Goal: Information Seeking & Learning: Learn about a topic

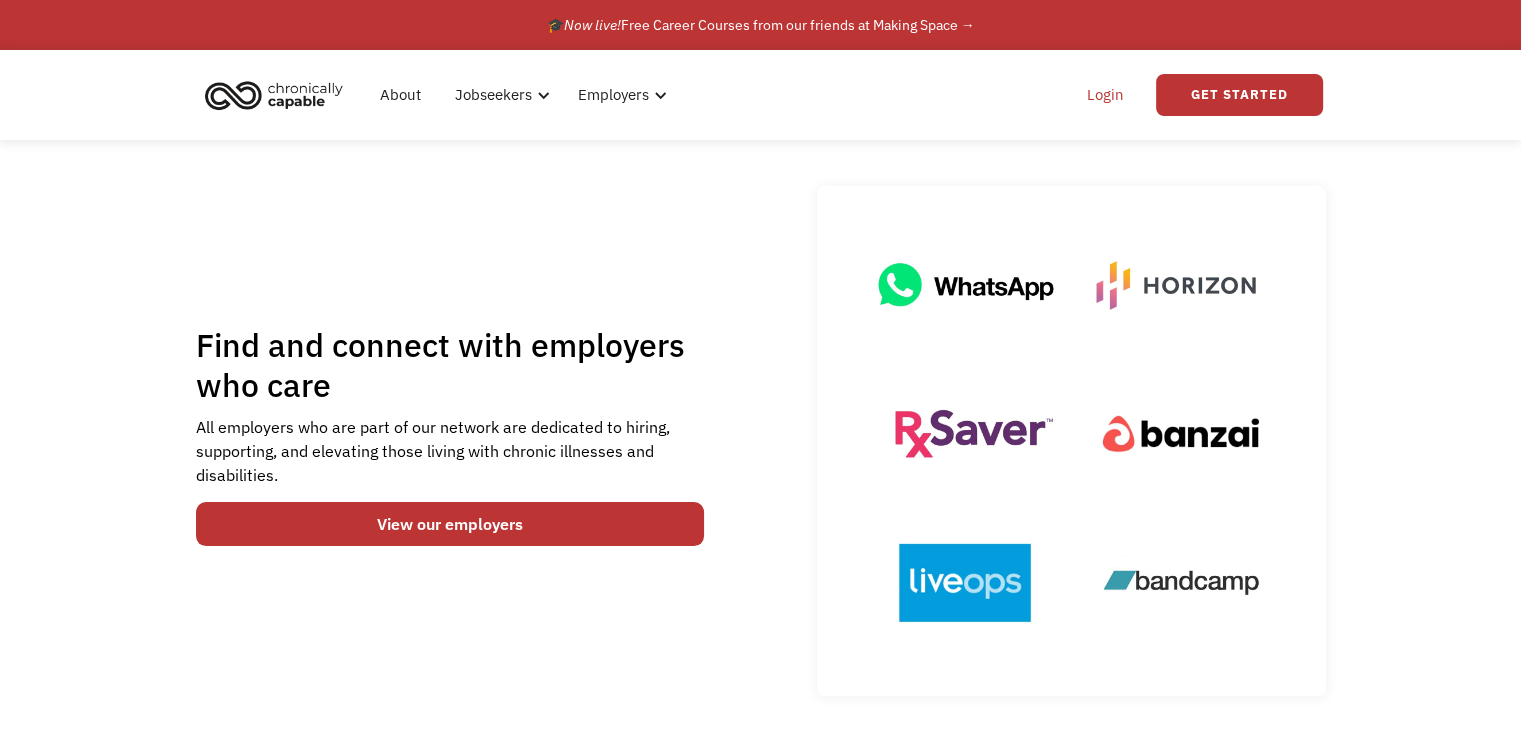
click at [1107, 101] on link "Login" at bounding box center [1105, 95] width 61 height 64
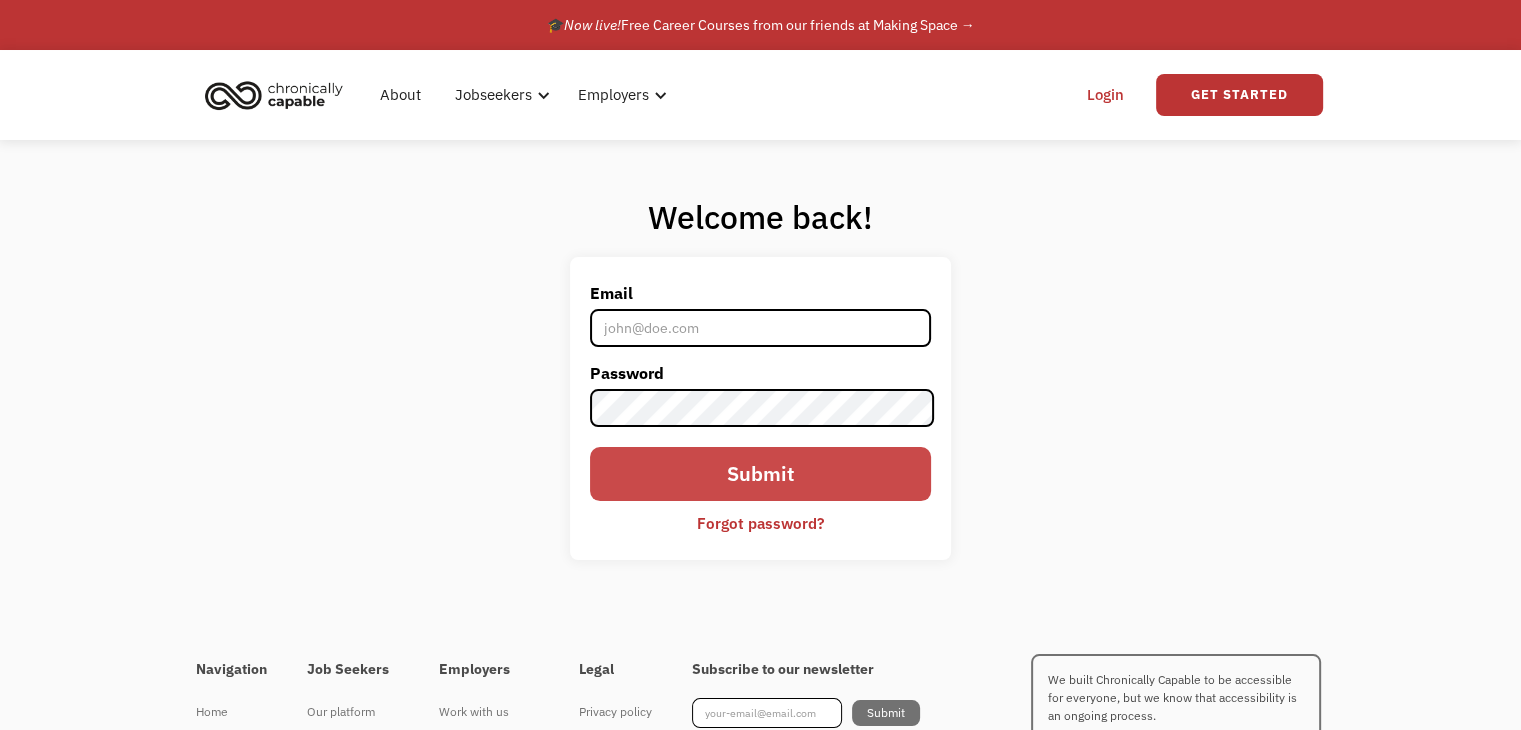
type input "jeanne2911@outlook.com"
click at [777, 499] on input "Submit" at bounding box center [760, 473] width 340 height 53
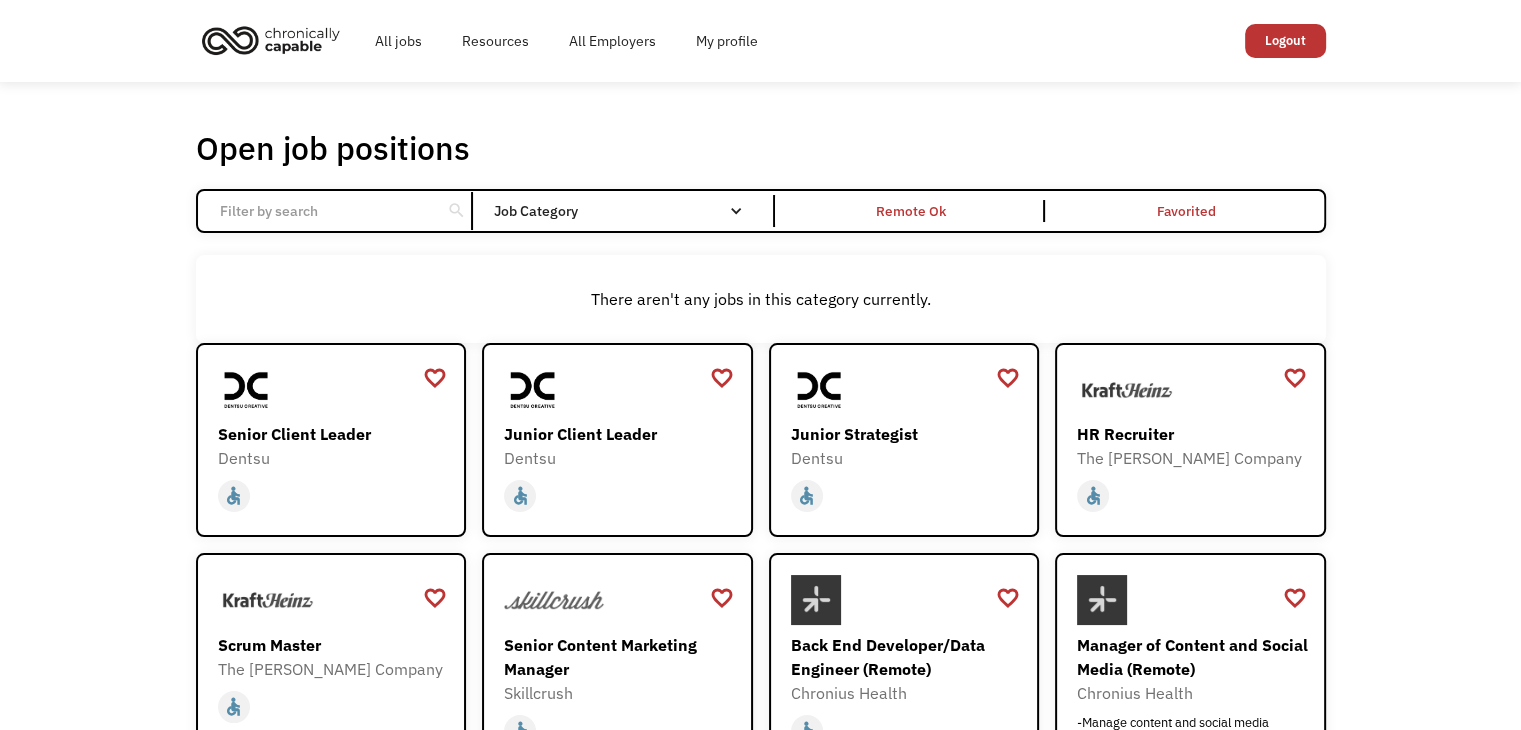
click at [425, 222] on input "Email Form" at bounding box center [319, 211] width 223 height 38
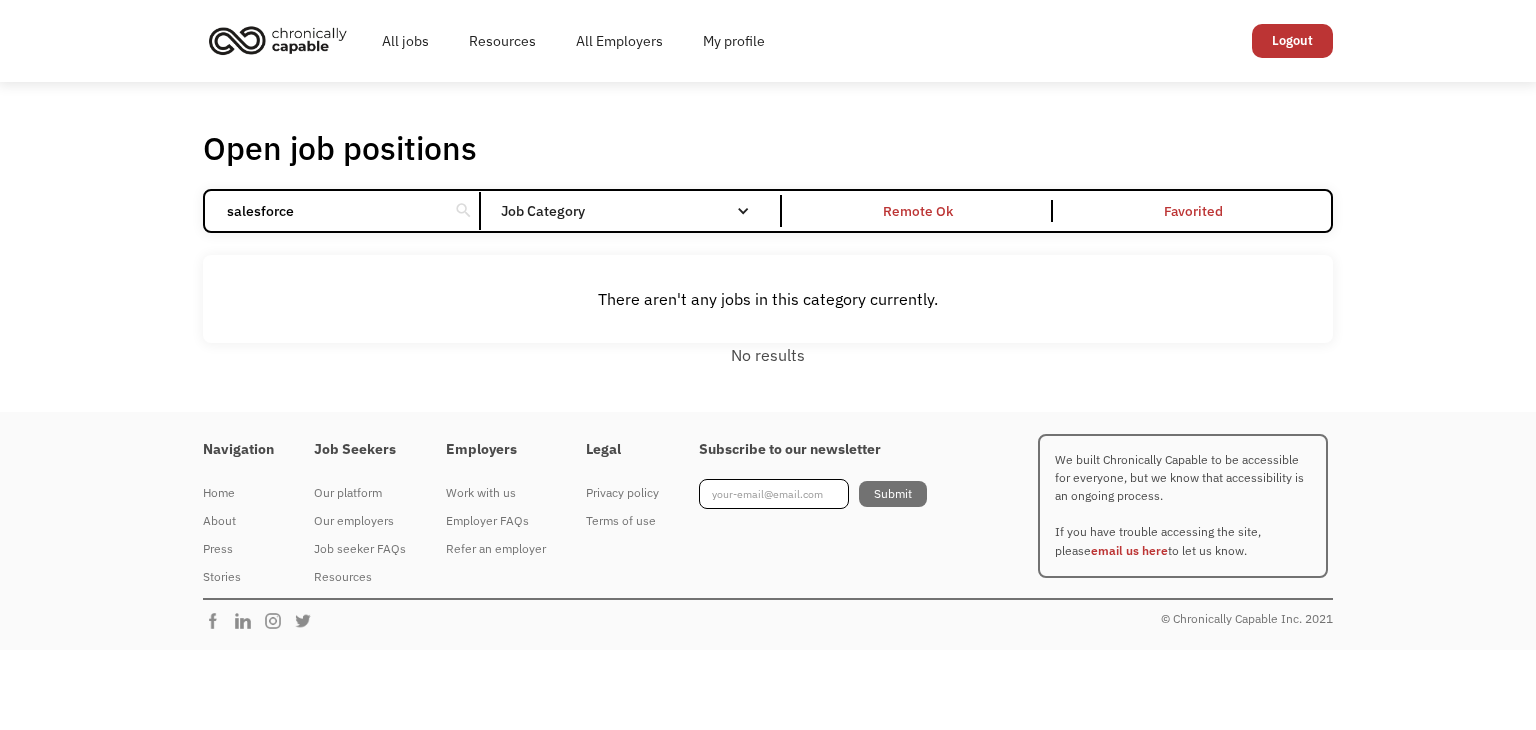
click input "Email Form" at bounding box center [0, 0] width 0 height 0
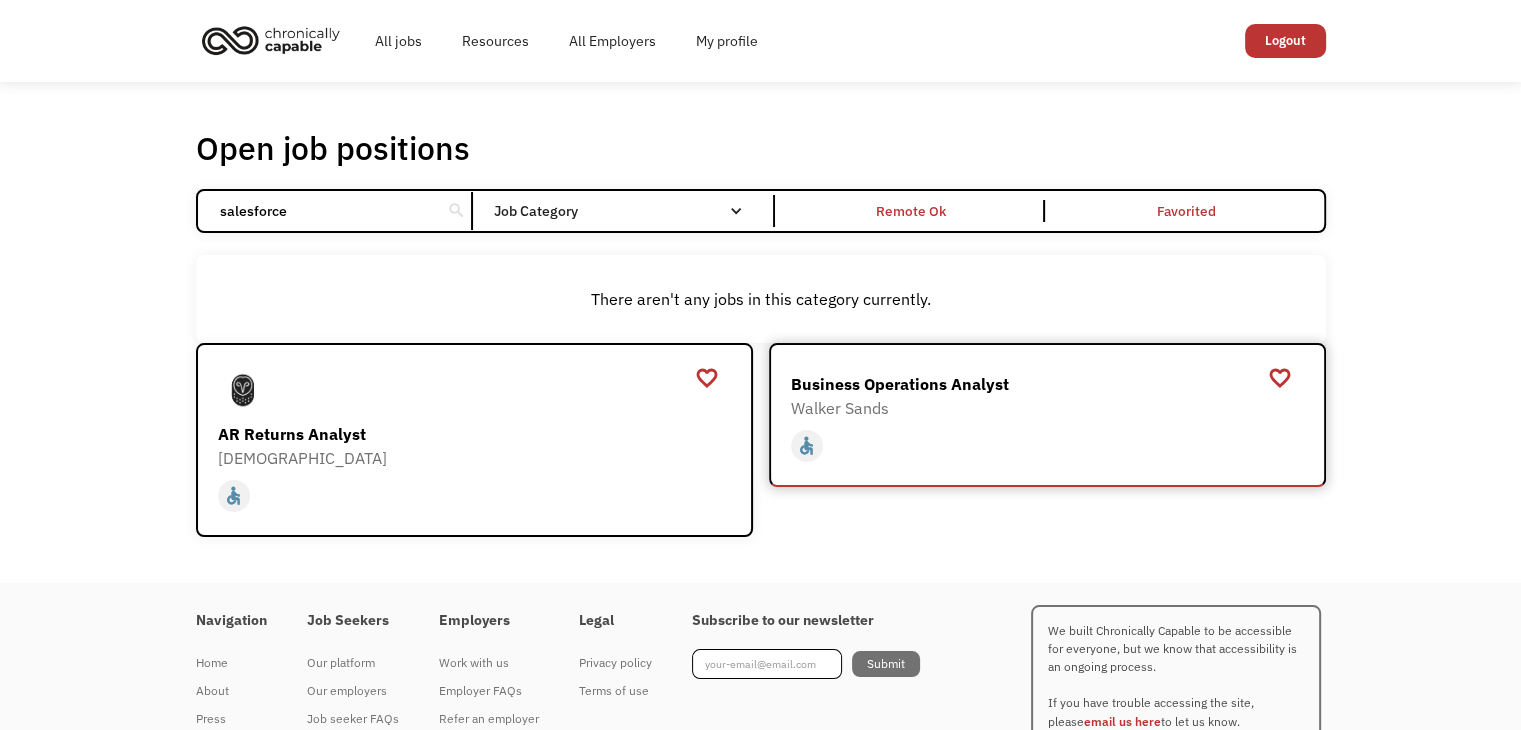
click at [835, 377] on div "Business Operations Analyst" at bounding box center [1050, 384] width 518 height 24
click at [317, 205] on input "salesforce" at bounding box center [319, 211] width 223 height 38
type input "s"
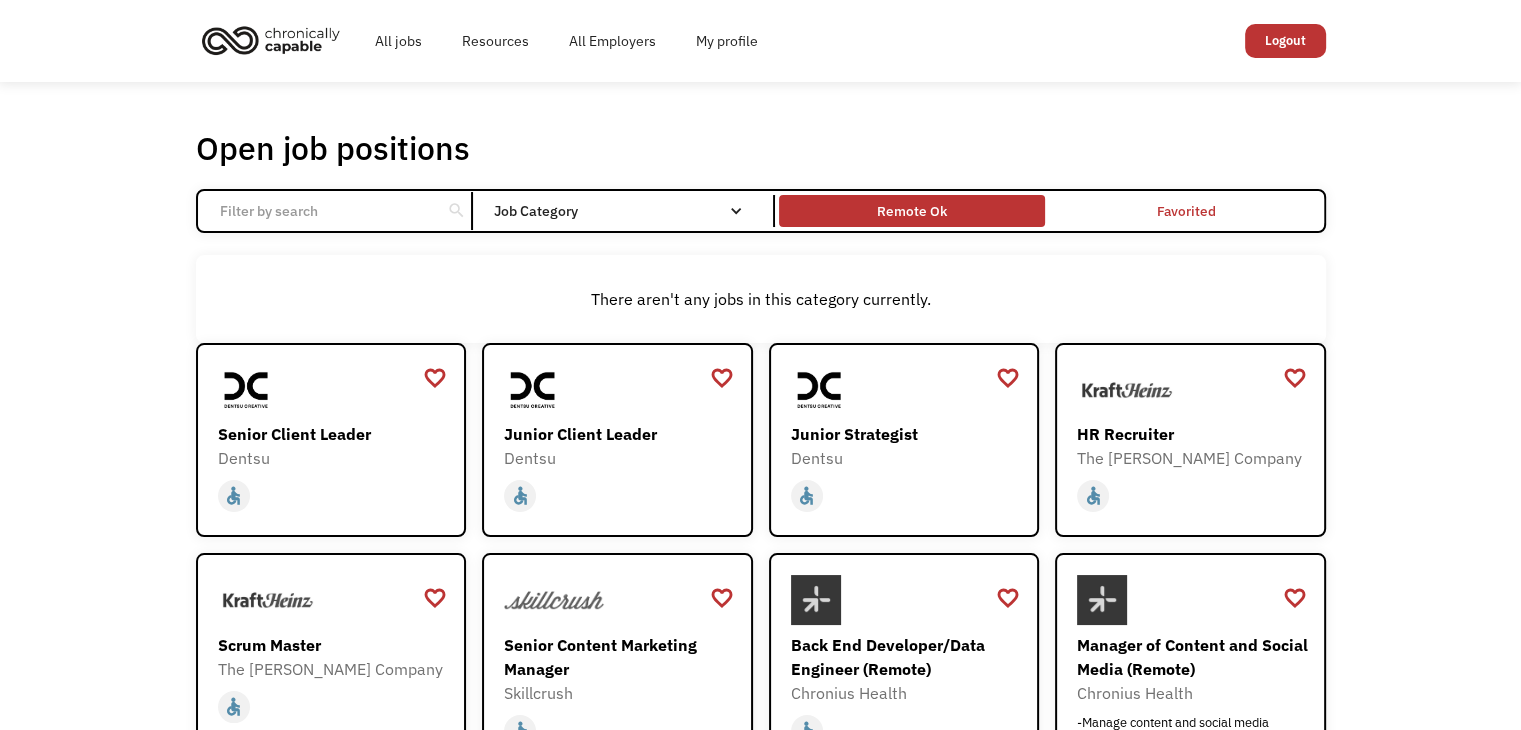
click at [896, 214] on div "Remote Ok" at bounding box center [912, 211] width 70 height 24
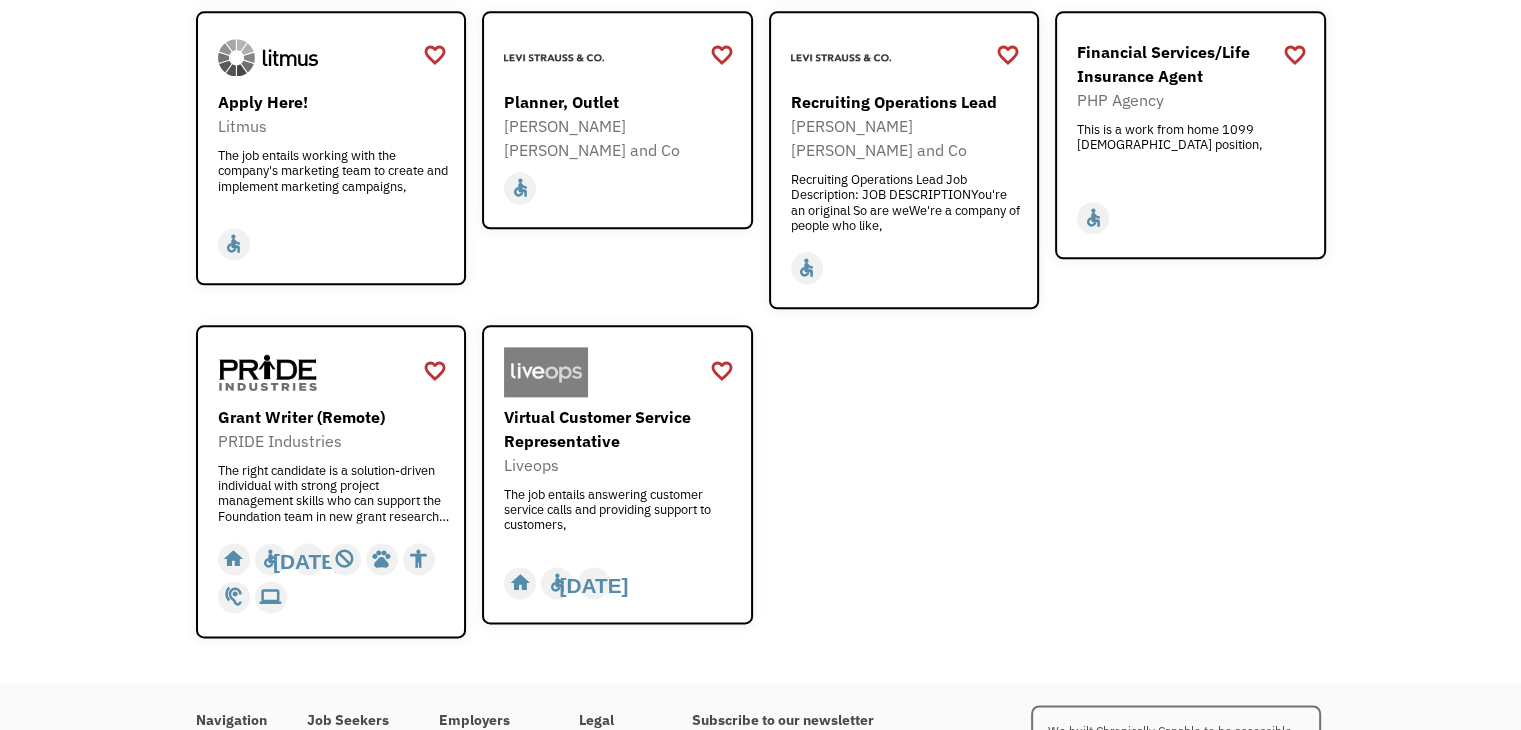
scroll to position [2497, 0]
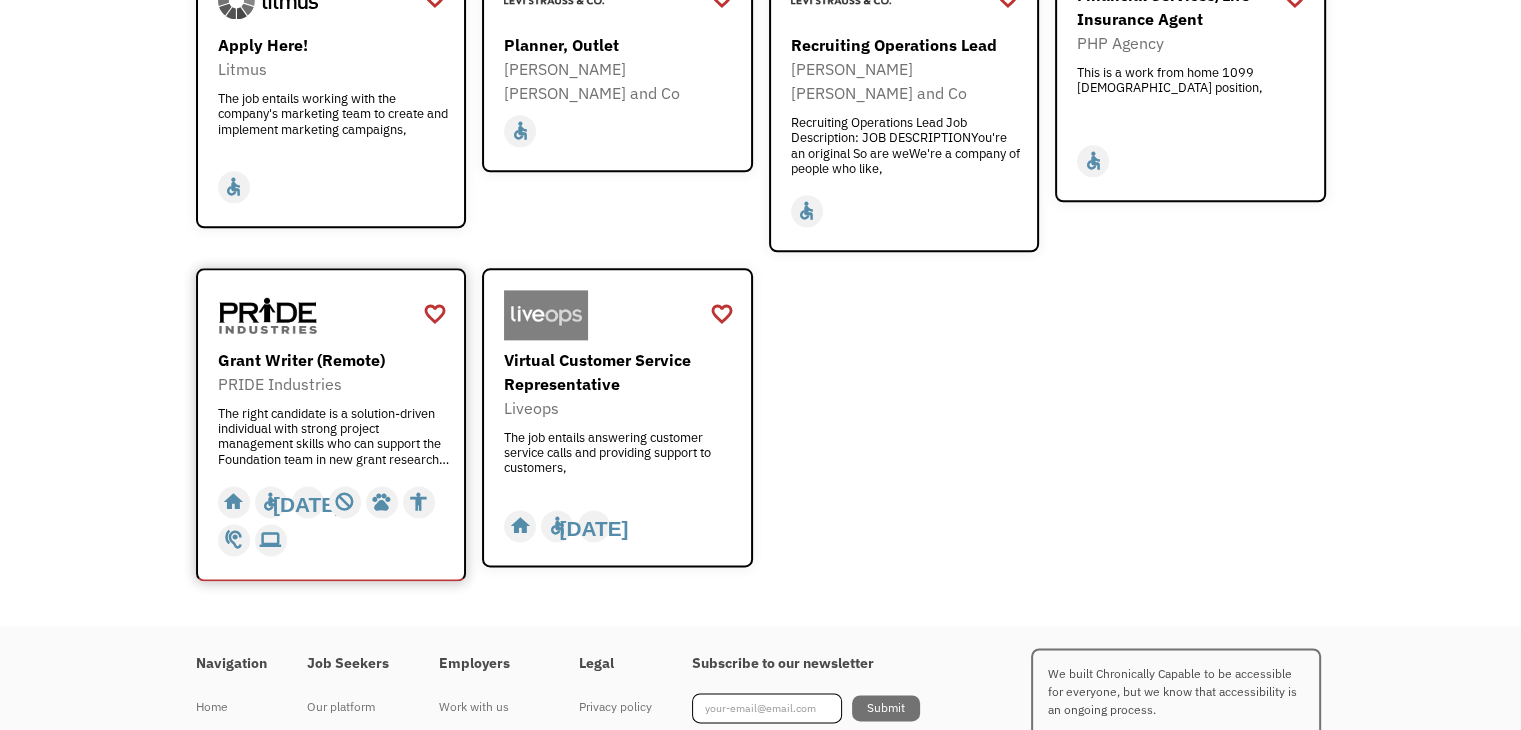
click at [417, 406] on div "The right candidate is a solution-driven individual with strong project managem…" at bounding box center [334, 436] width 232 height 60
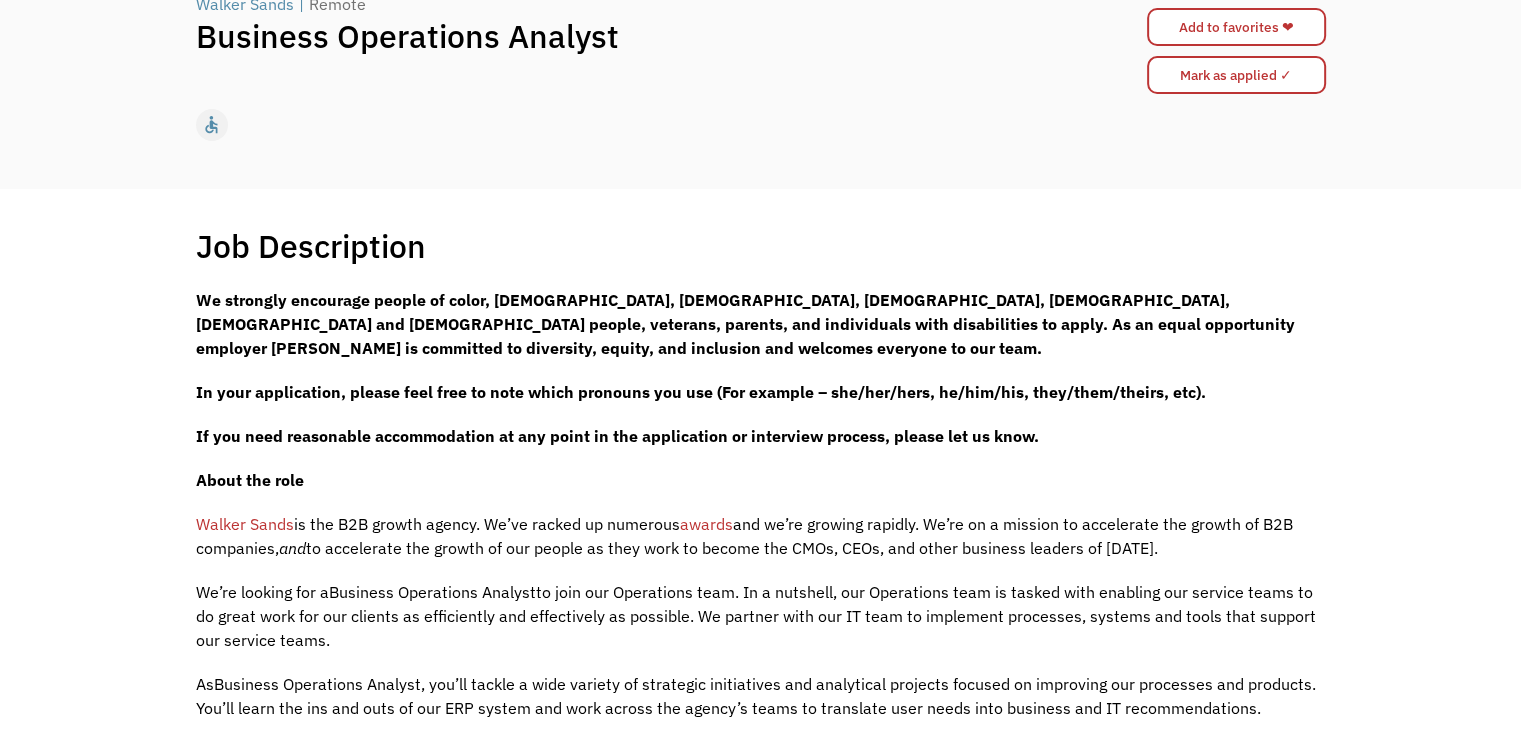
scroll to position [196, 0]
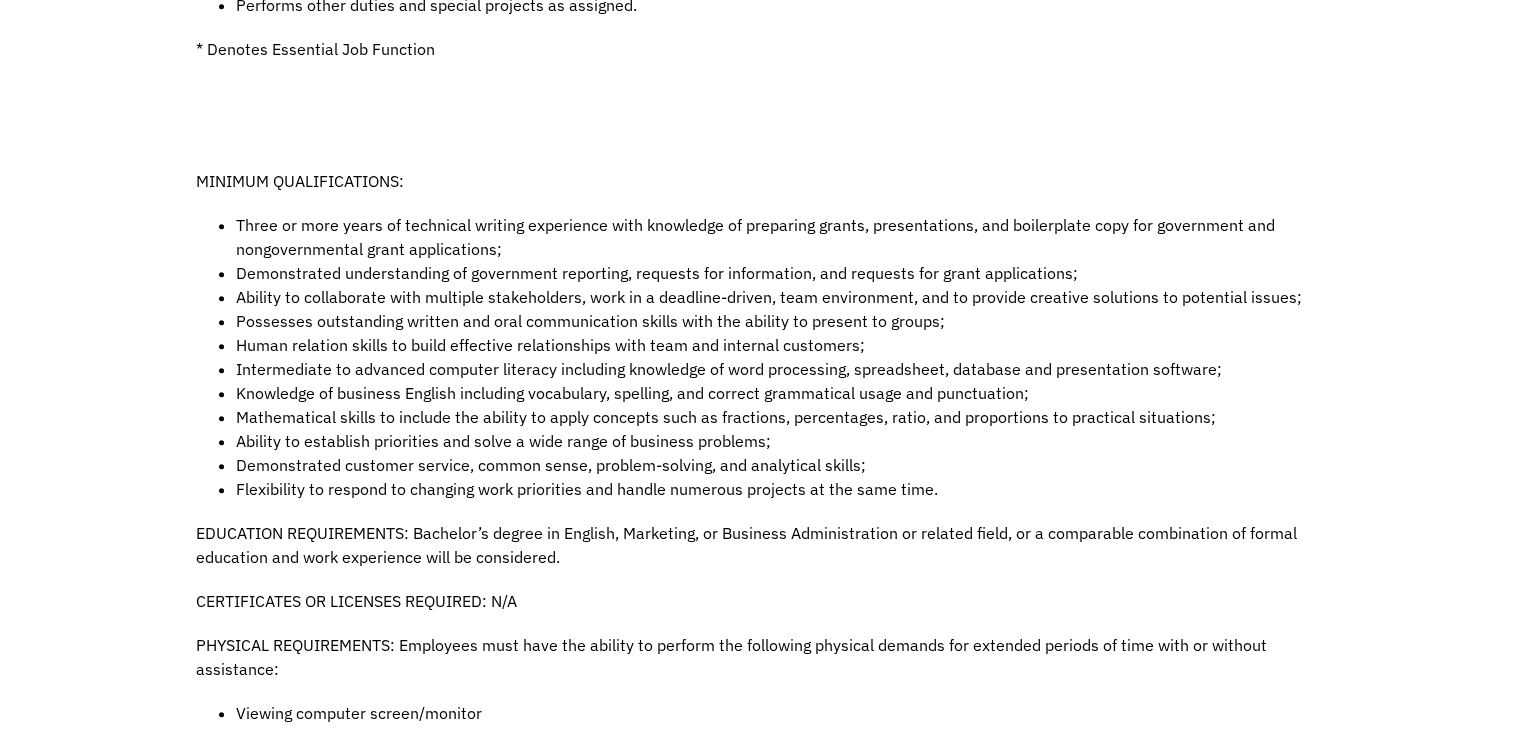
scroll to position [1186, 0]
drag, startPoint x: 1512, startPoint y: 358, endPoint x: 1505, endPoint y: 566, distance: 208.1
click at [1505, 566] on div "Job Description Filter using keywords Search The right candidate is a solution-…" at bounding box center [760, 165] width 1521 height 1900
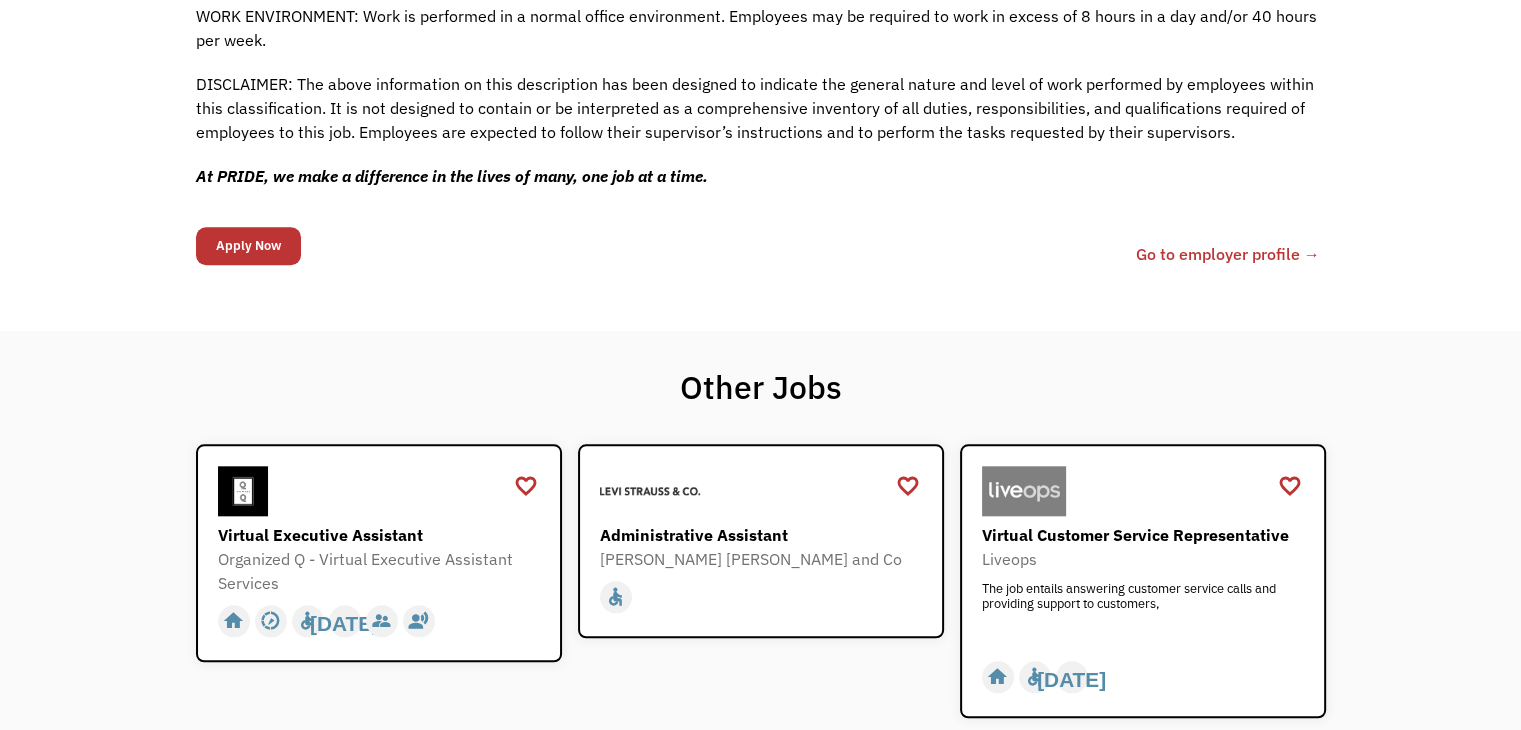
scroll to position [1975, 0]
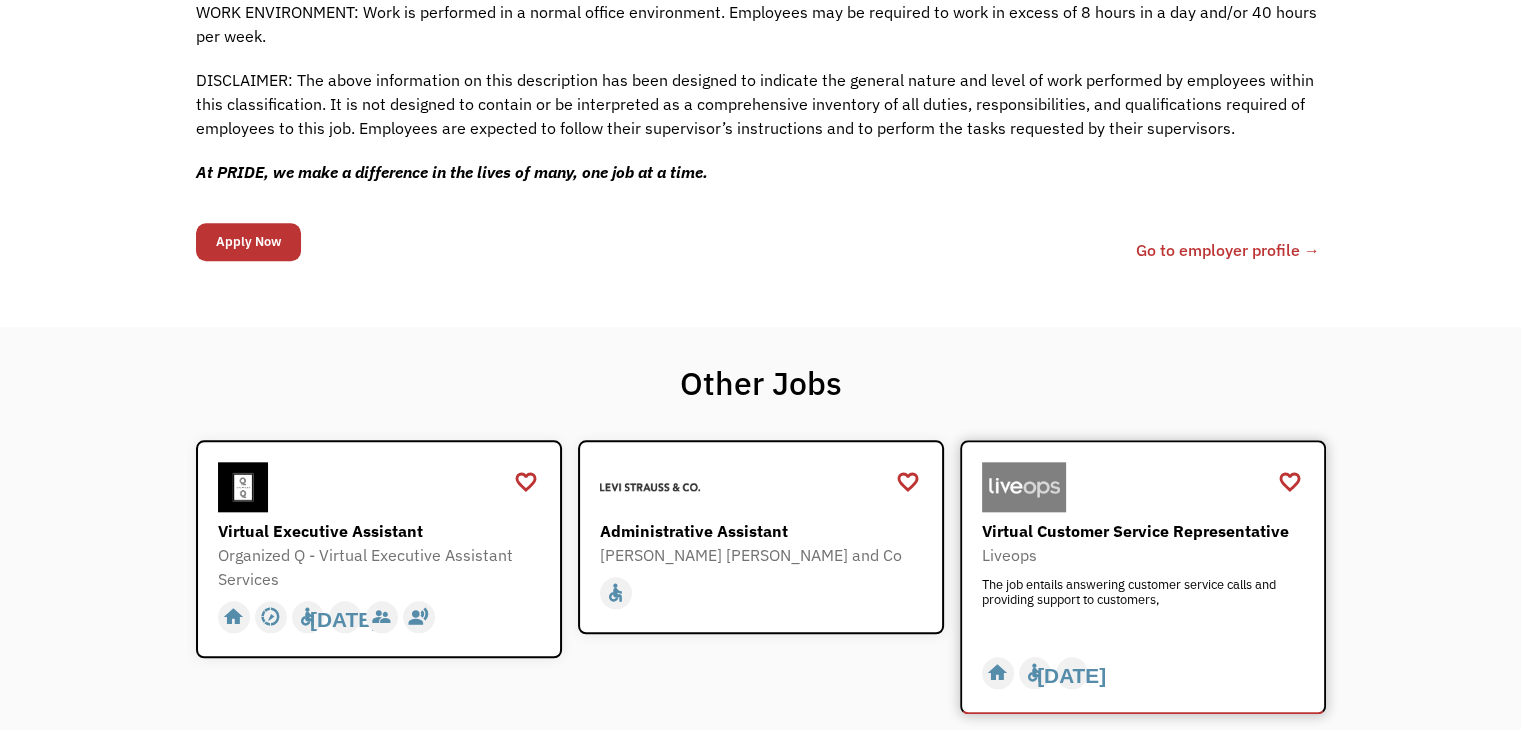
click at [1171, 519] on div "Virtual Customer Service Representative" at bounding box center [1145, 531] width 327 height 24
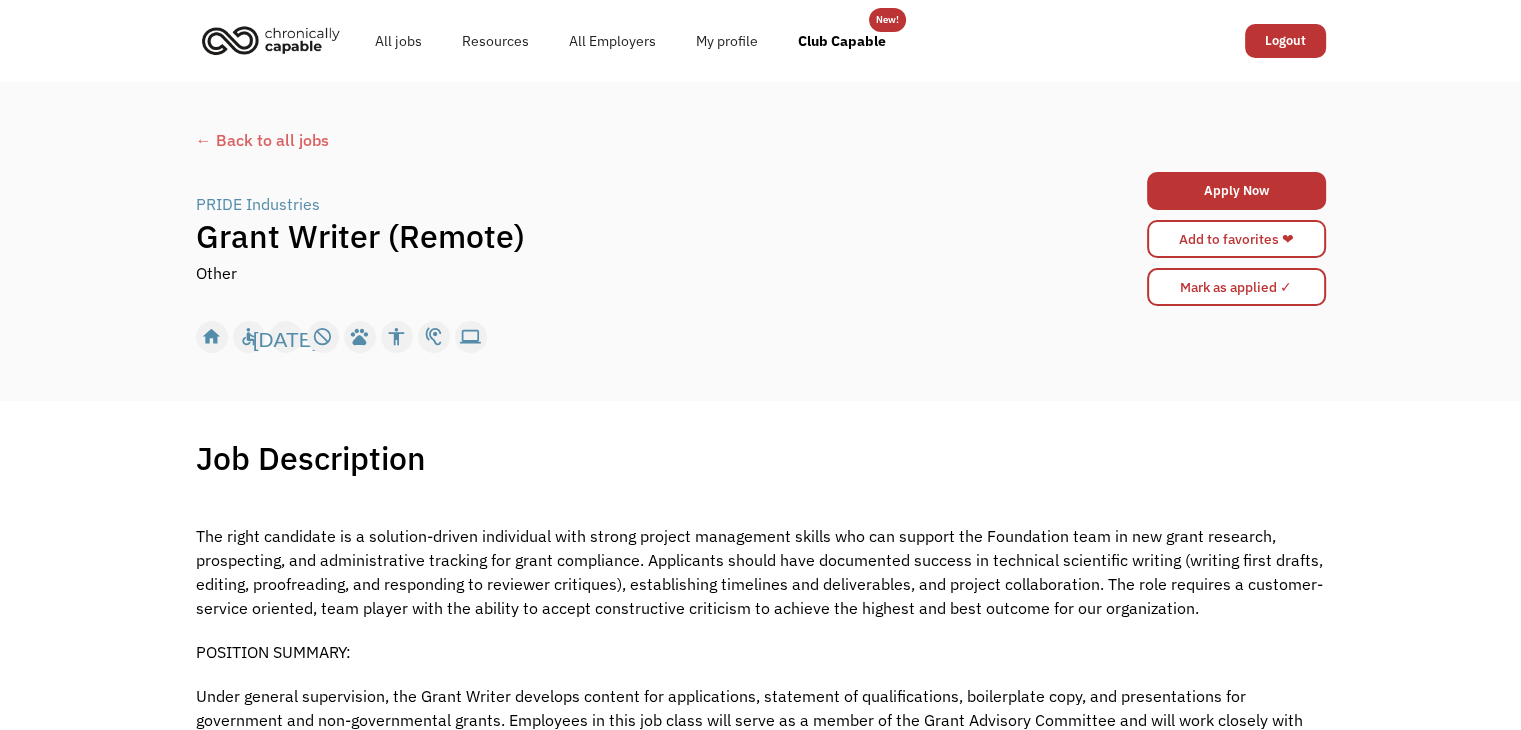
scroll to position [4, 0]
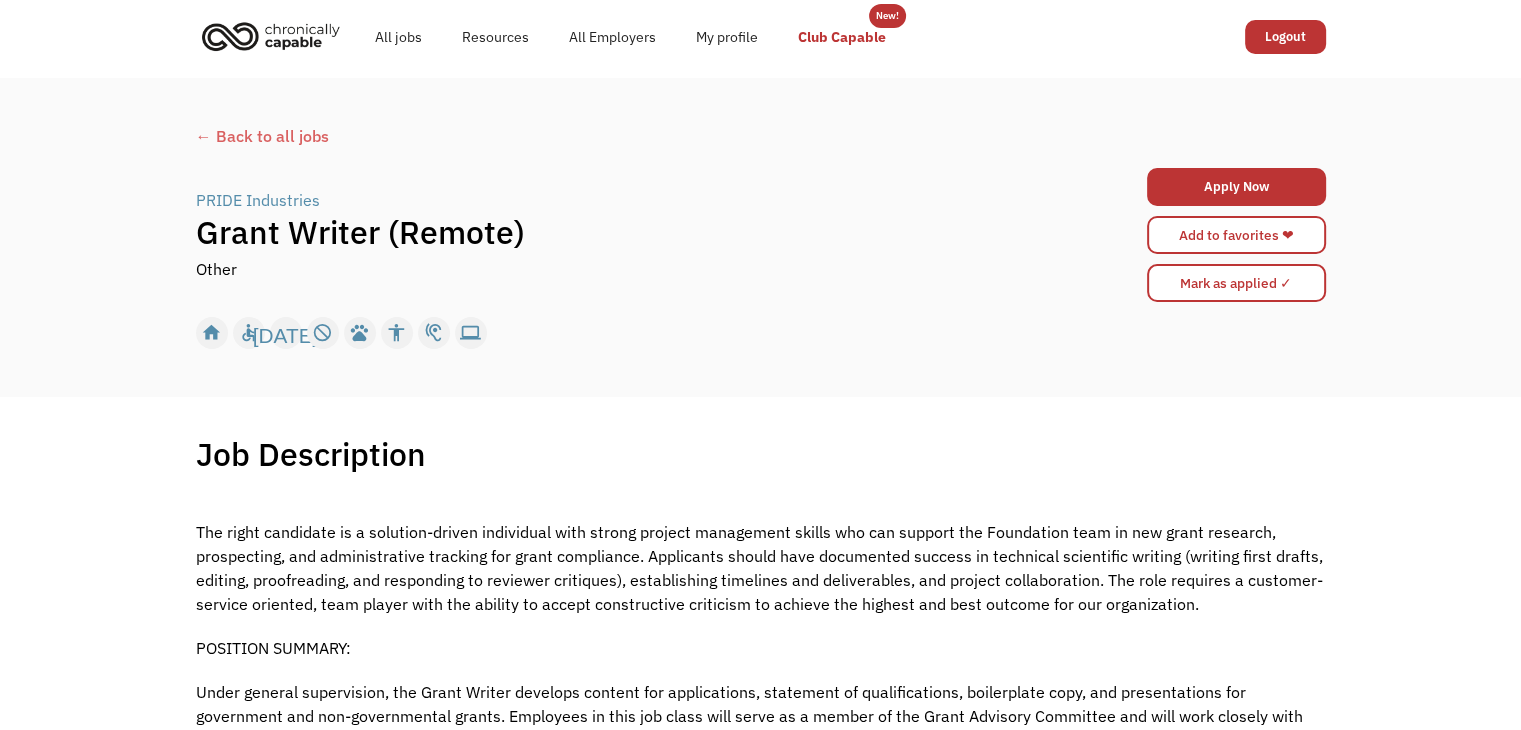
click at [835, 26] on link "Club Capable" at bounding box center [842, 37] width 128 height 64
